Goal: Task Accomplishment & Management: Use online tool/utility

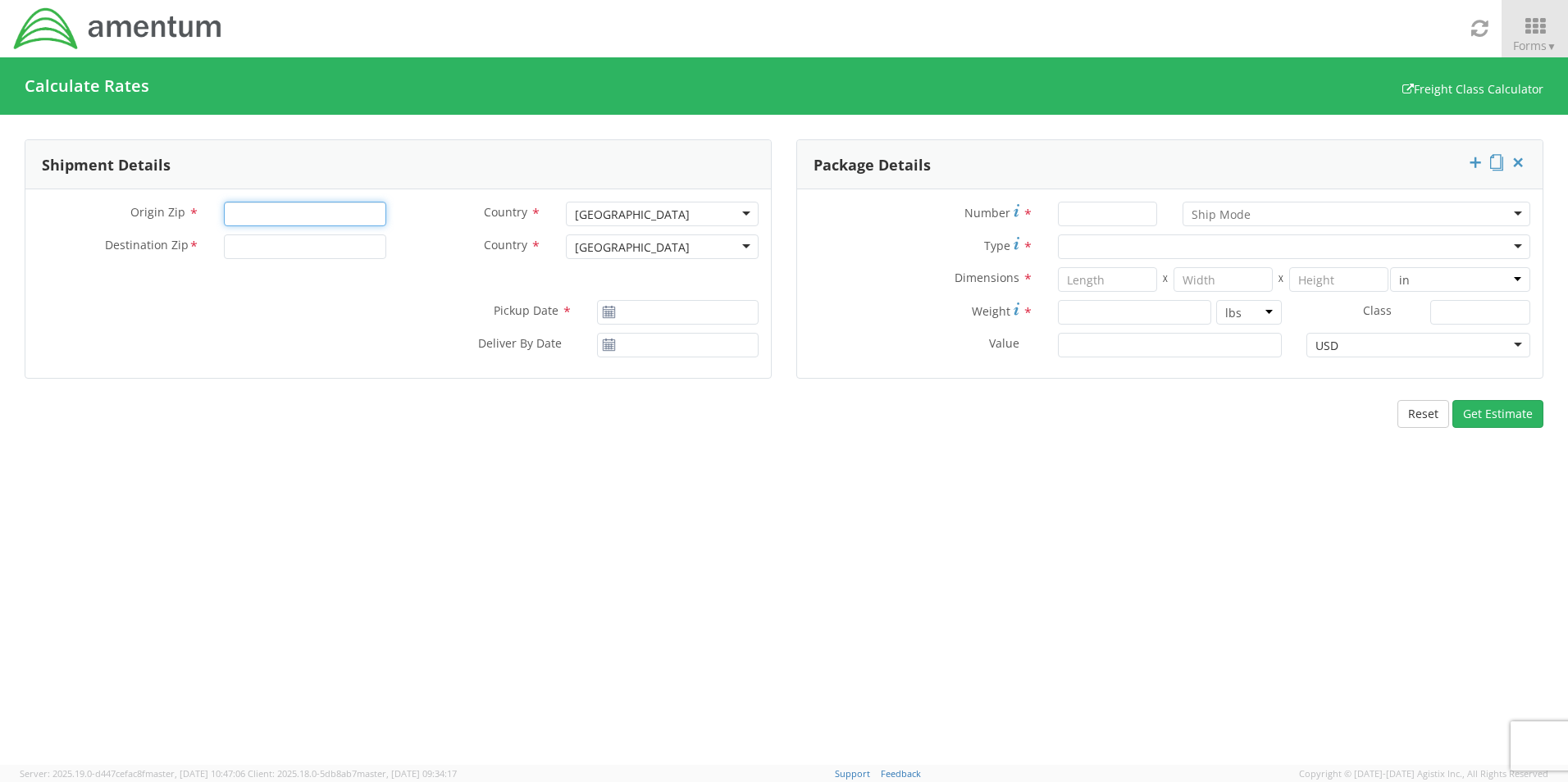
click at [315, 222] on input "Origin Zip *" at bounding box center [304, 214] width 162 height 25
type input "43247"
click at [356, 246] on input "Destination Zip *" at bounding box center [304, 247] width 162 height 25
type input "30060"
click at [661, 316] on input "[DATE]" at bounding box center [677, 312] width 162 height 25
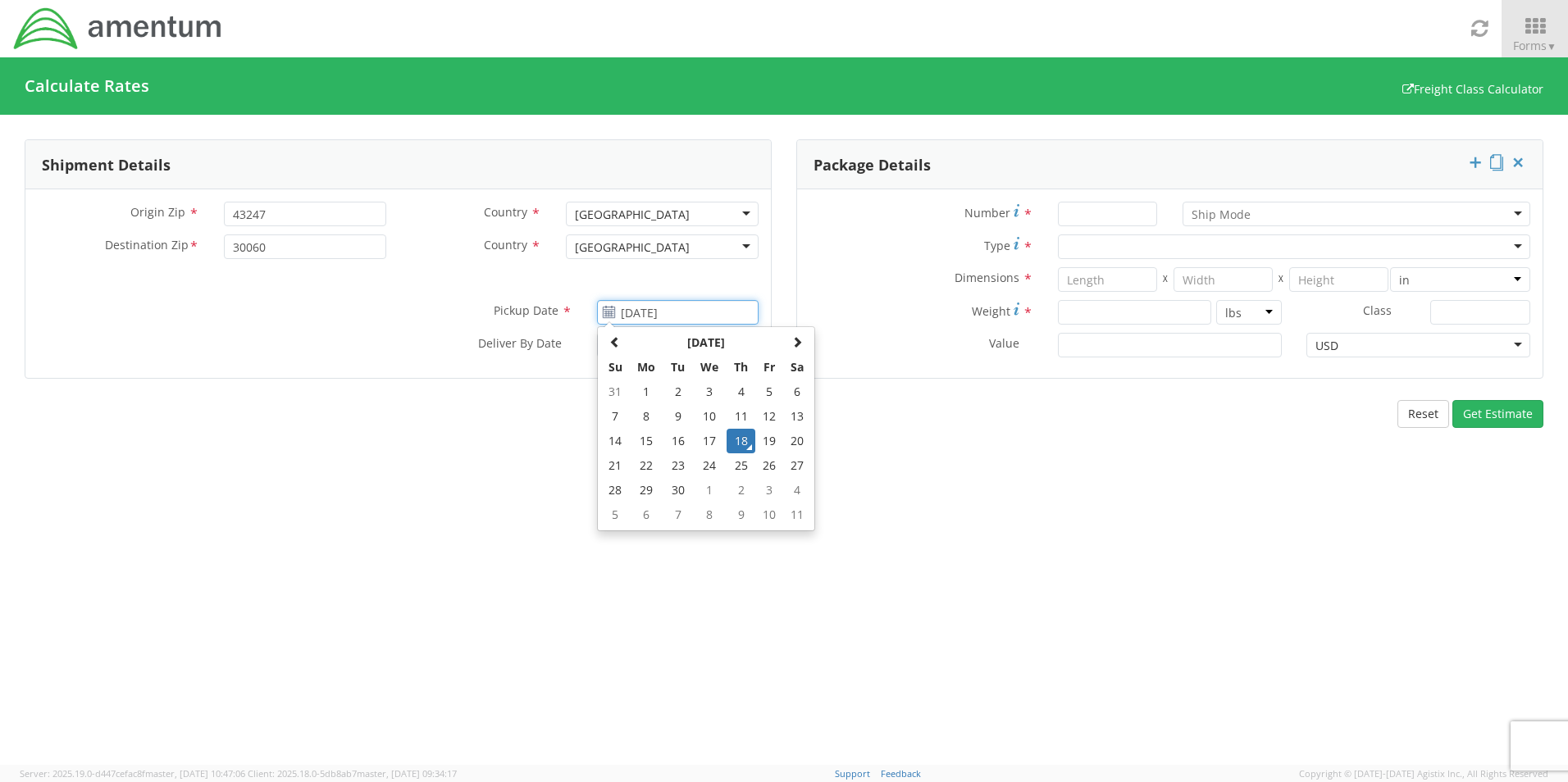
click at [772, 439] on td "19" at bounding box center [769, 440] width 28 height 25
type input "[DATE]"
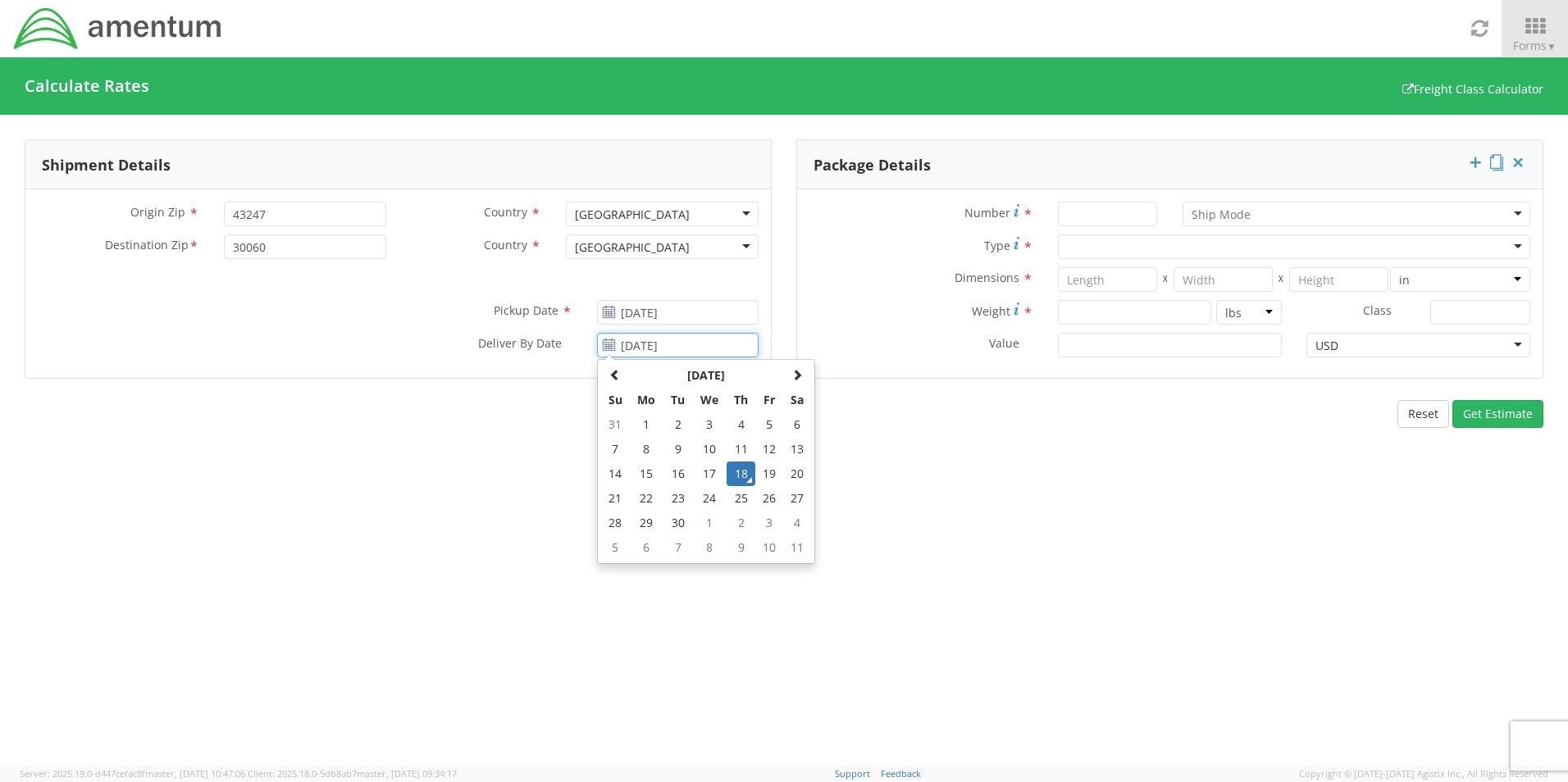
click at [703, 354] on input "[DATE]" at bounding box center [677, 344] width 162 height 25
click at [648, 496] on td "22" at bounding box center [647, 498] width 35 height 25
type input "[DATE]"
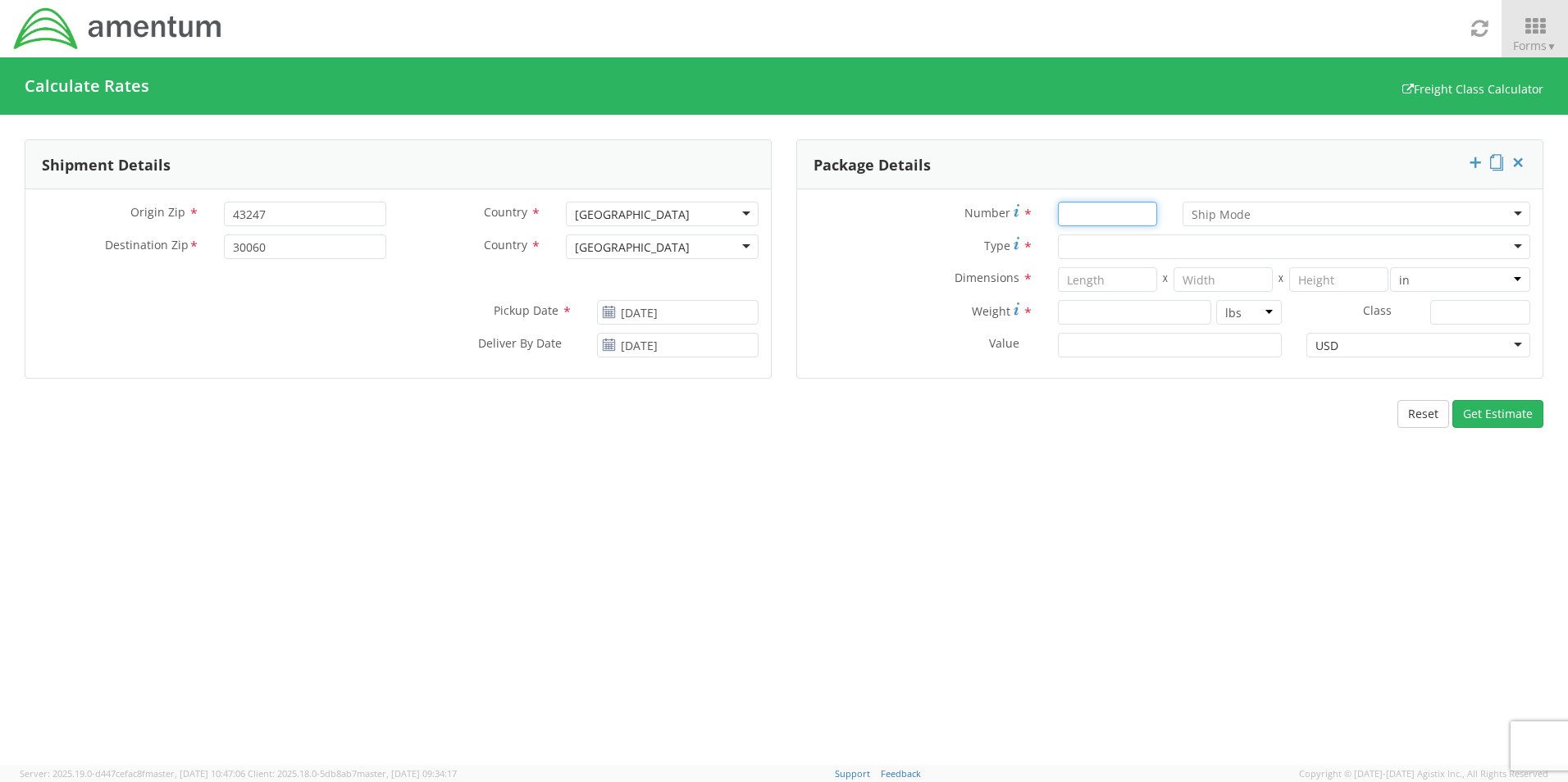
click at [1147, 221] on input "Number *" at bounding box center [1107, 214] width 100 height 25
type input "1"
drag, startPoint x: 1348, startPoint y: 212, endPoint x: 1332, endPoint y: 227, distance: 21.9
click at [1348, 213] on div at bounding box center [1356, 214] width 348 height 25
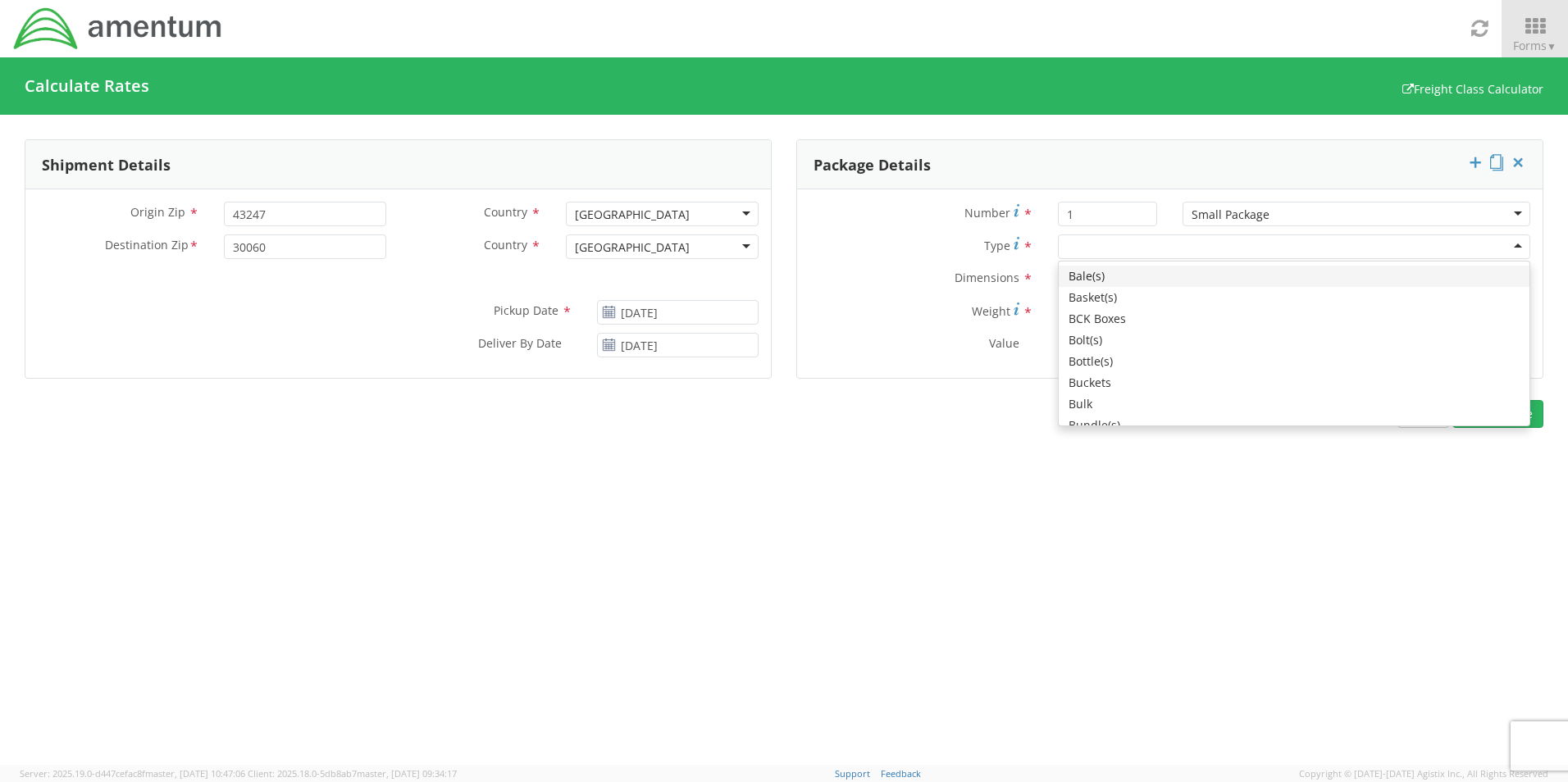
click at [1172, 247] on div at bounding box center [1294, 247] width 472 height 25
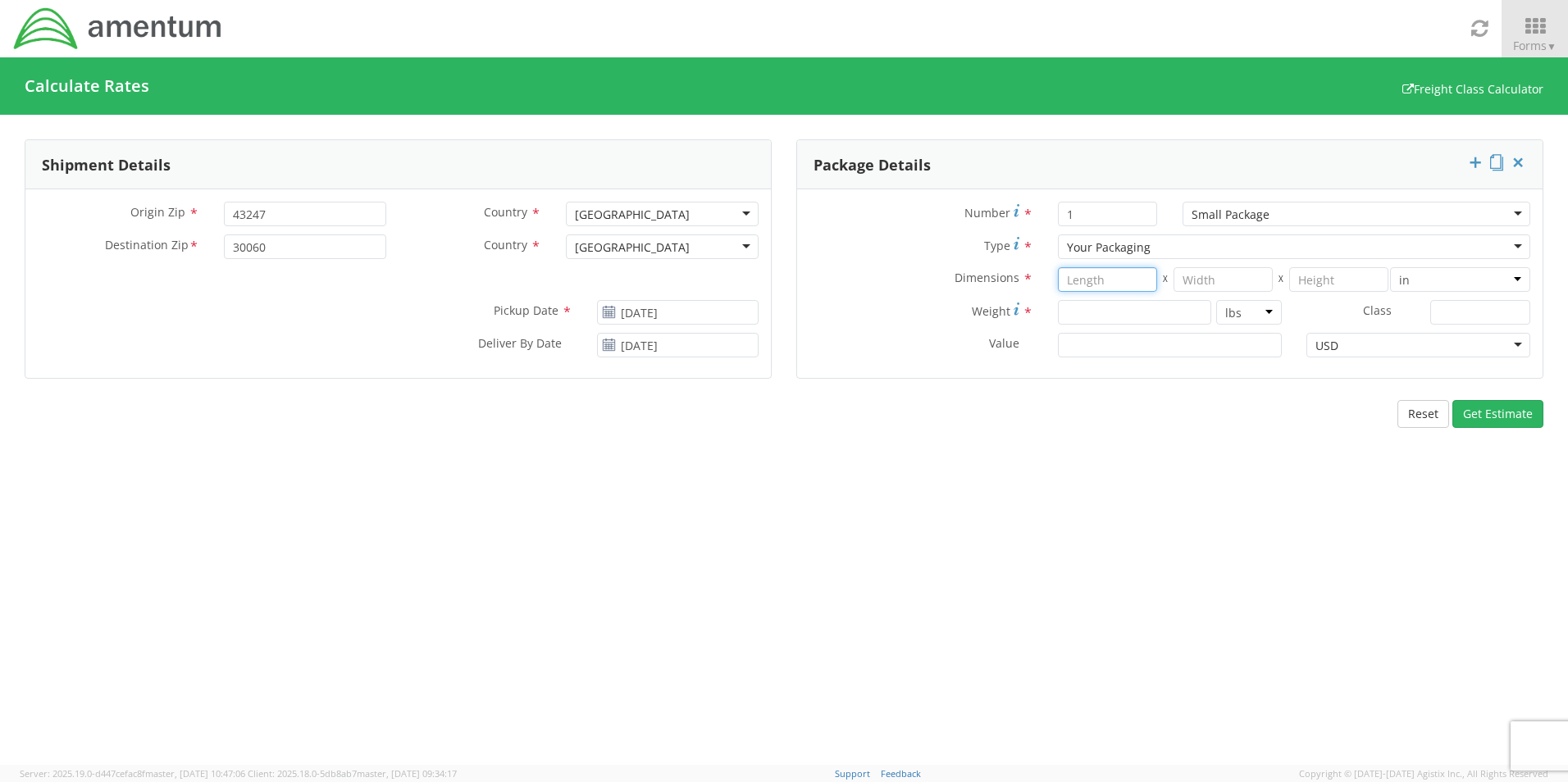
click at [1088, 282] on input "number" at bounding box center [1107, 280] width 100 height 25
type input "12"
type input "10"
type input "3"
click at [1153, 321] on input "number" at bounding box center [1135, 312] width 154 height 25
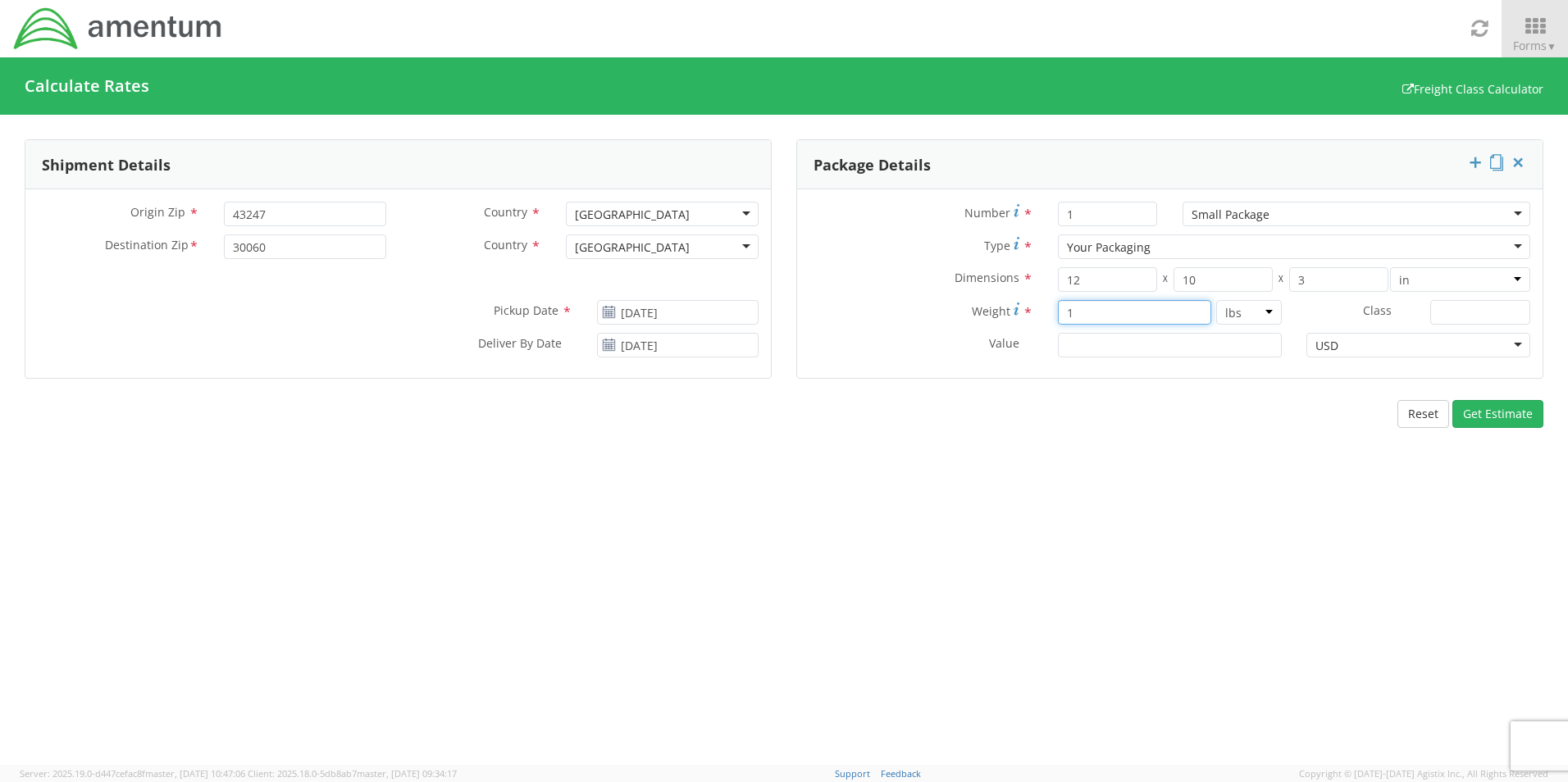
type input "1"
click at [1136, 347] on input "Value *" at bounding box center [1170, 344] width 224 height 25
type input "50.00"
click at [1505, 413] on button "Get Estimate" at bounding box center [1498, 414] width 91 height 28
click at [1517, 457] on icon at bounding box center [1518, 452] width 16 height 16
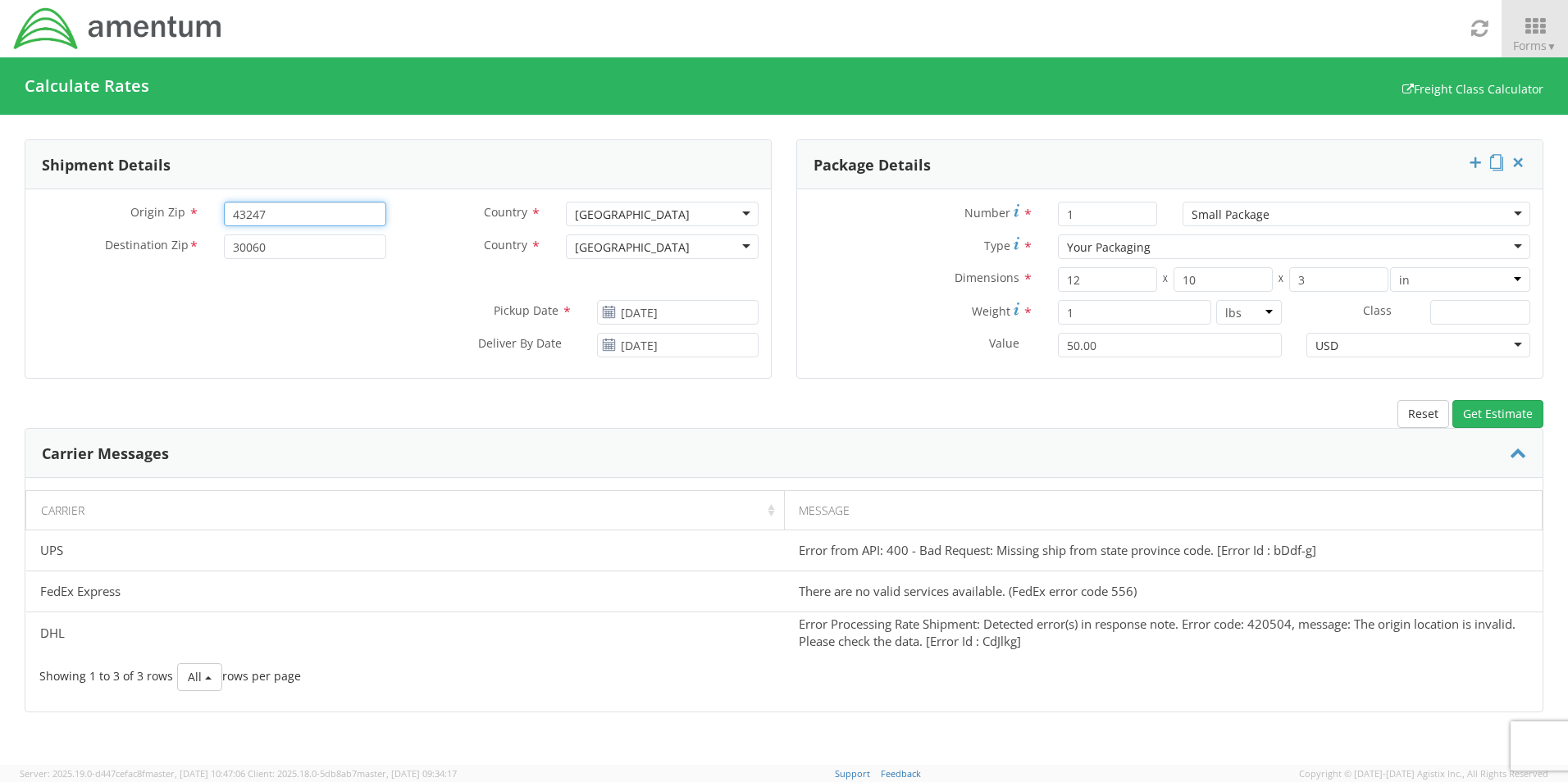
click at [324, 211] on input "43247" at bounding box center [304, 214] width 162 height 25
type input "43217"
click at [1480, 424] on button "Get Estimate" at bounding box center [1498, 414] width 91 height 28
